Goal: Task Accomplishment & Management: Use online tool/utility

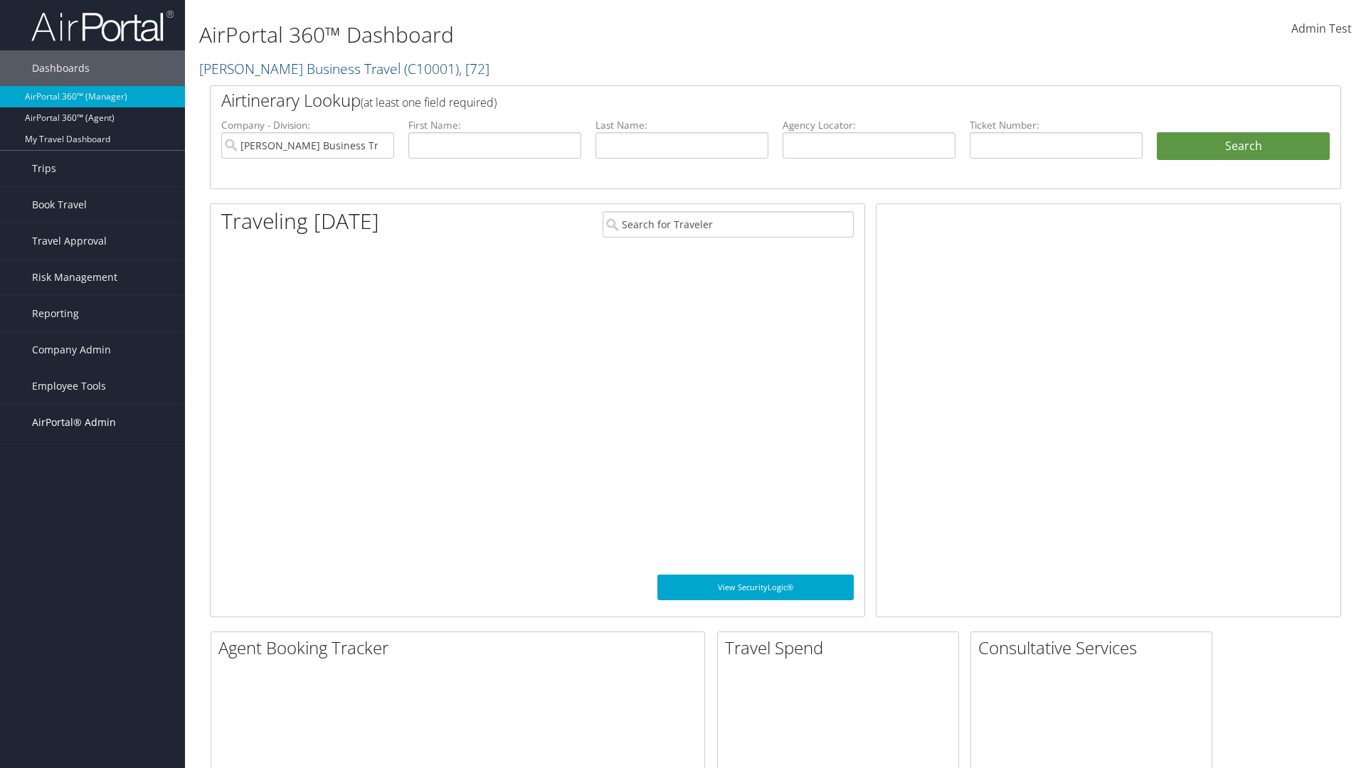
click at [92, 423] on span "AirPortal® Admin" at bounding box center [74, 423] width 84 height 36
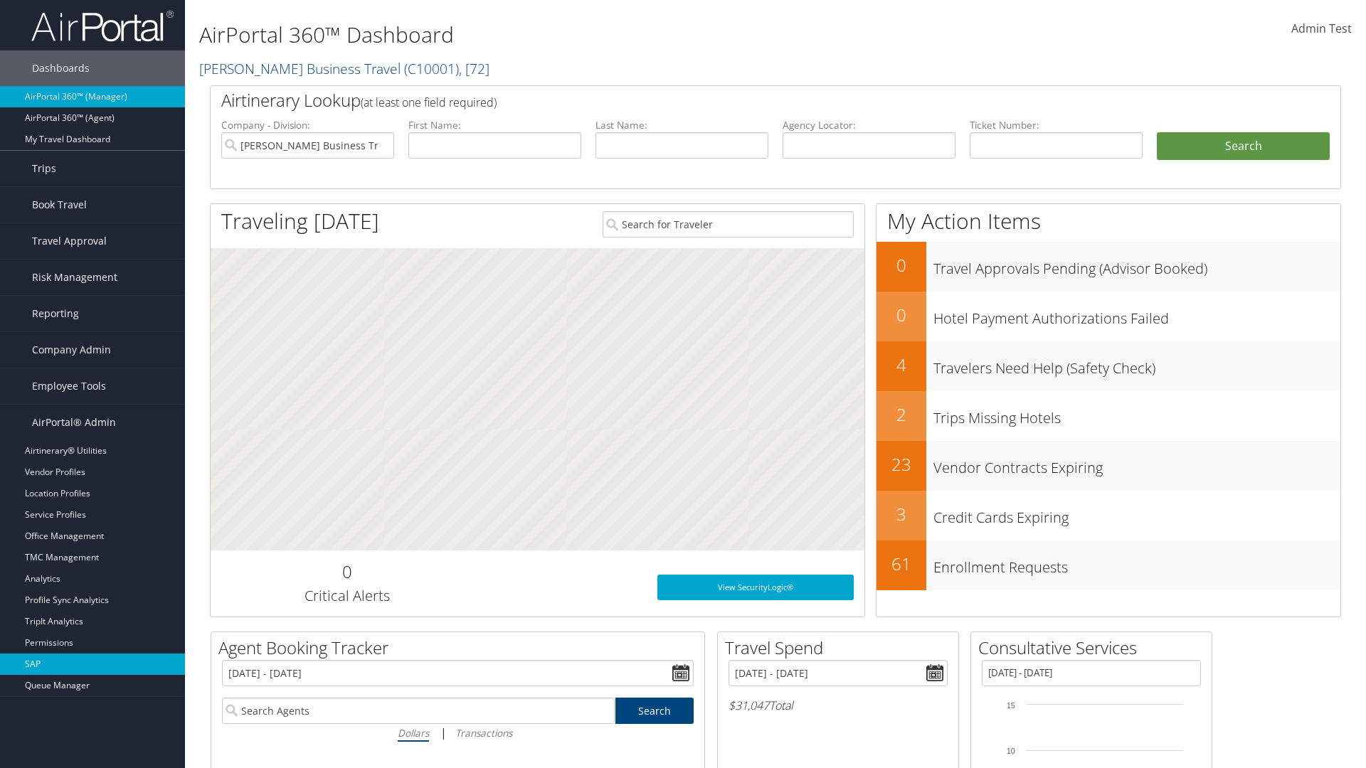
click at [92, 664] on link "SAP" at bounding box center [92, 664] width 185 height 21
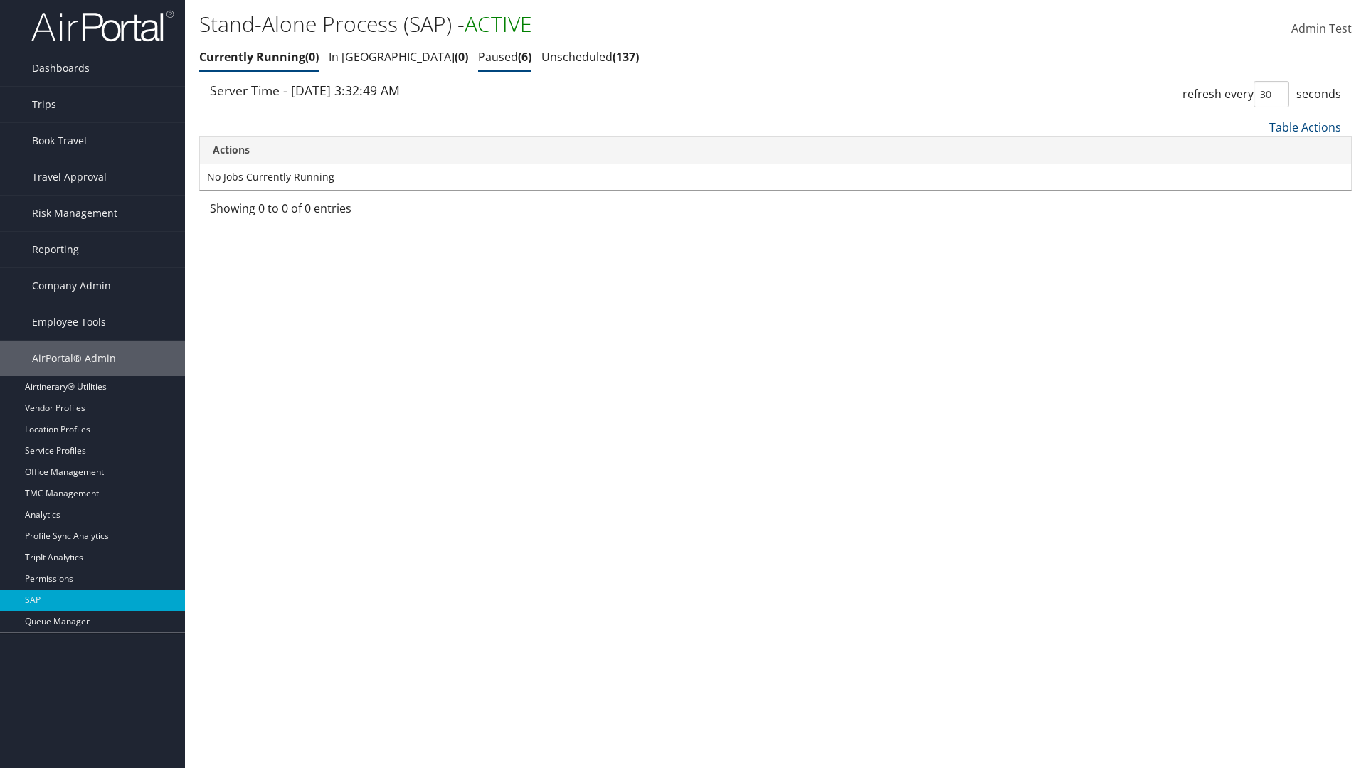
click at [478, 57] on link "Paused 6" at bounding box center [504, 57] width 53 height 16
